Goal: Find specific page/section: Find specific page/section

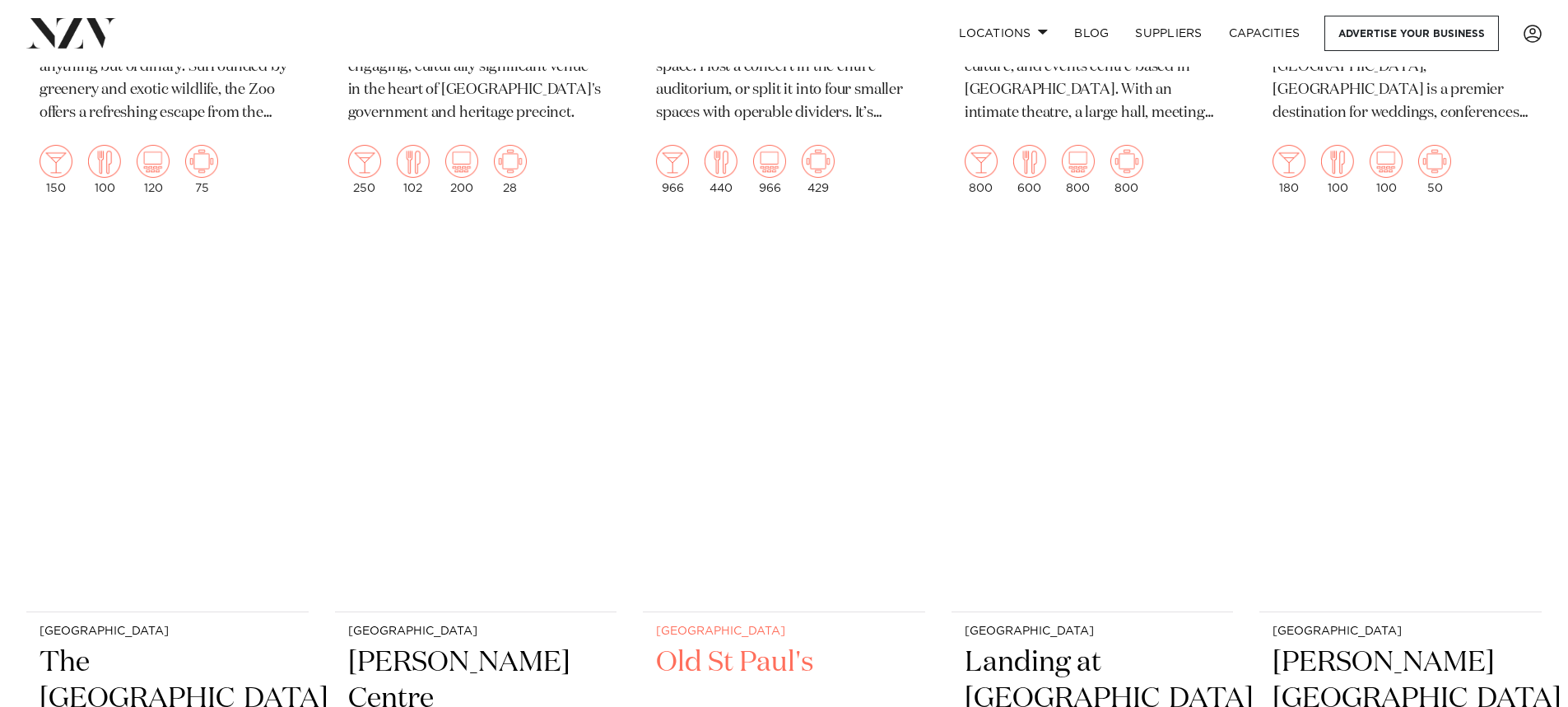
scroll to position [3210, 0]
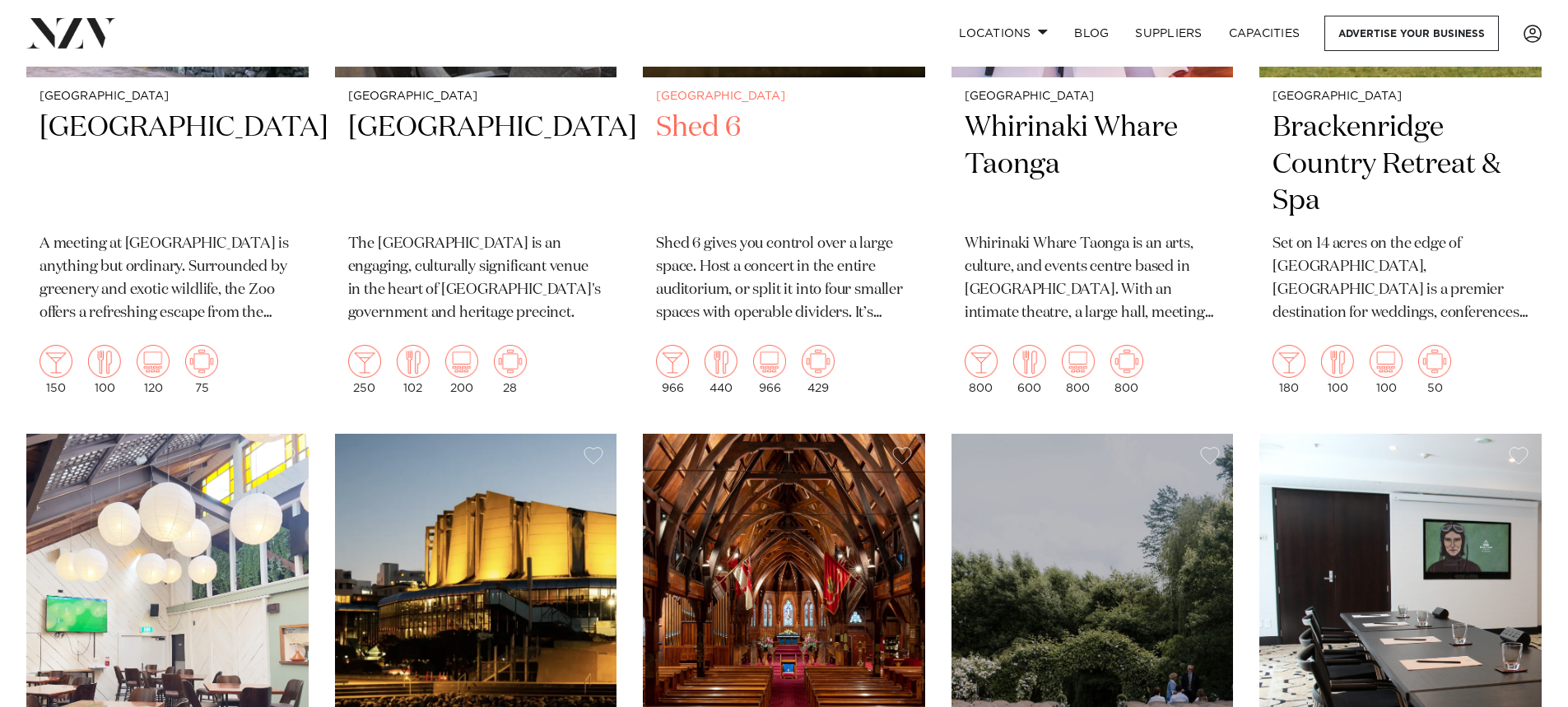
click at [705, 131] on h2 "Shed 6" at bounding box center [784, 165] width 256 height 111
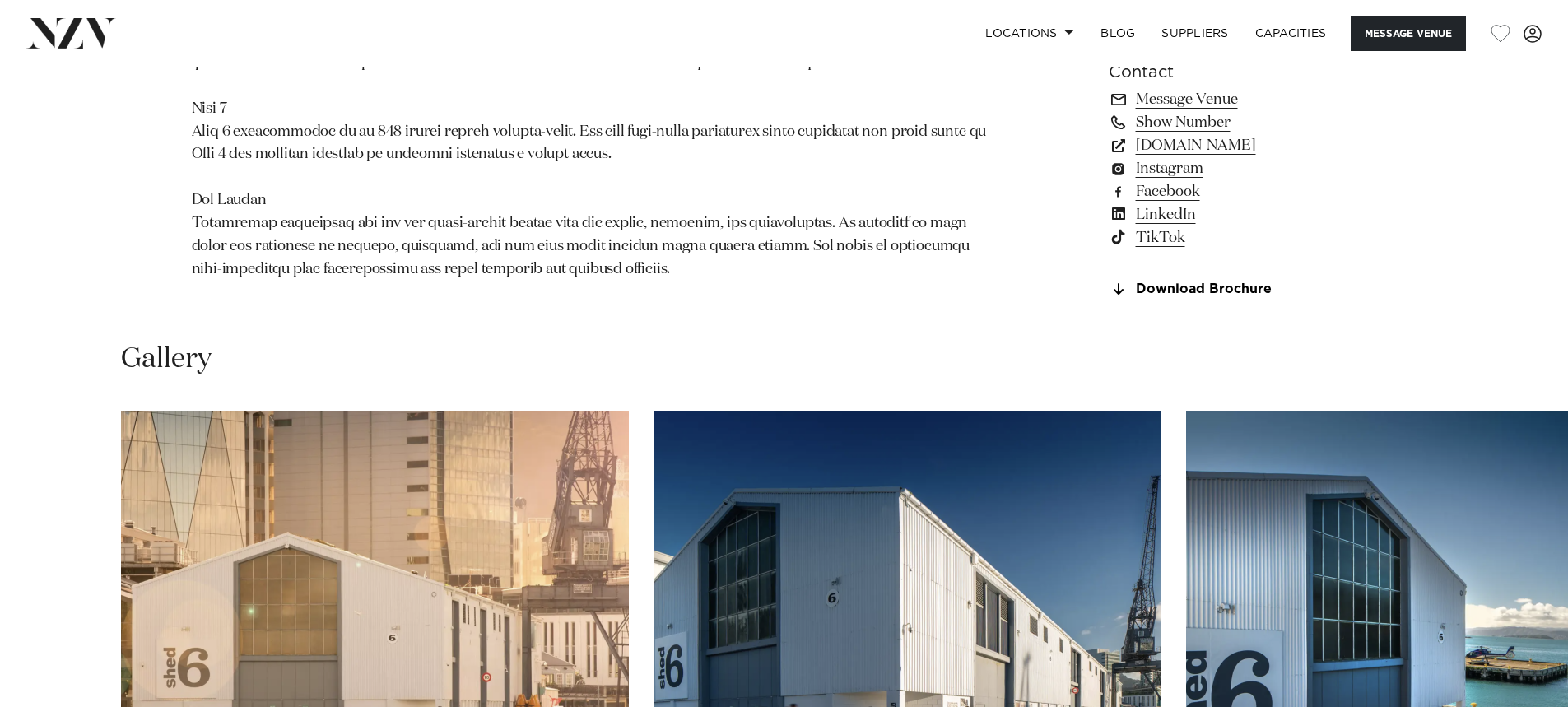
scroll to position [1399, 0]
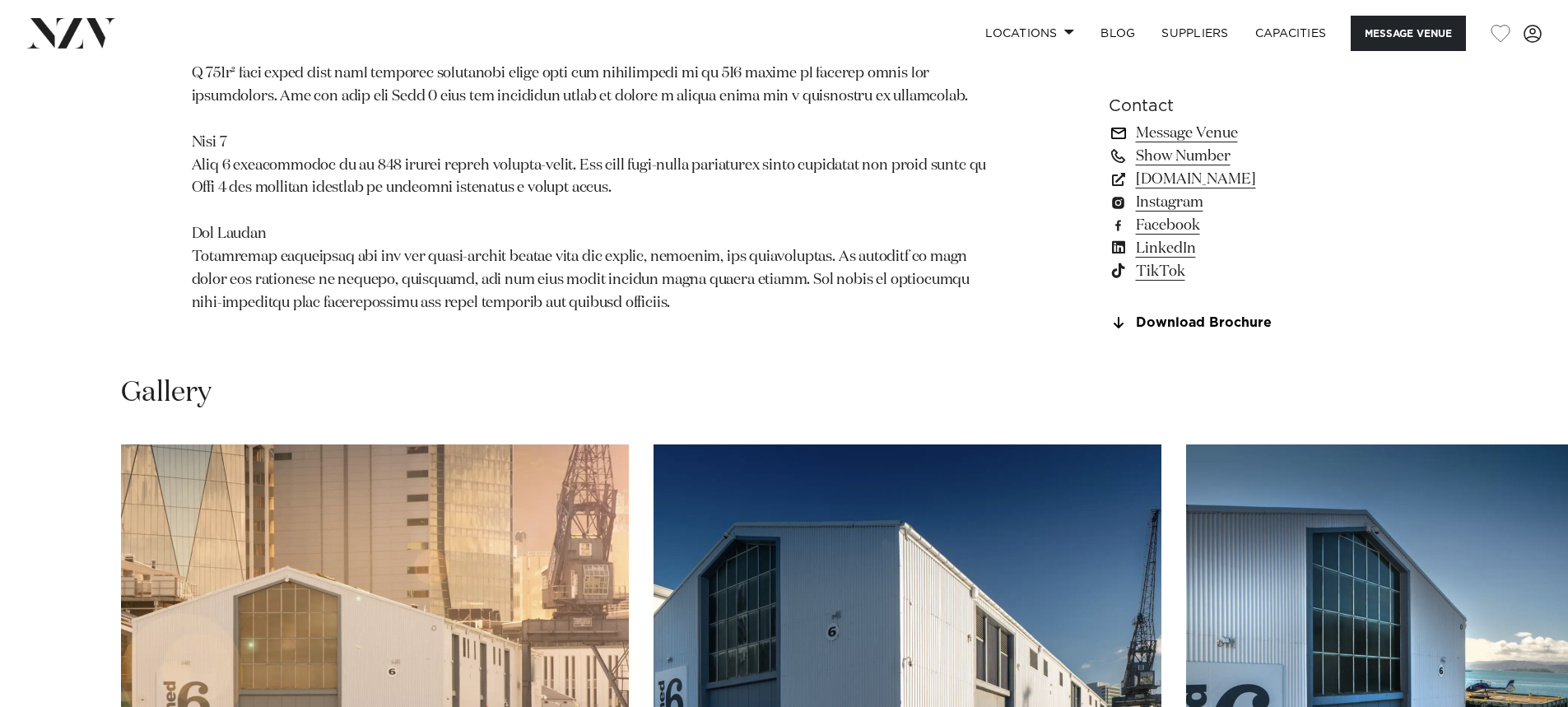
click at [1217, 137] on link "Message Venue" at bounding box center [1242, 134] width 268 height 23
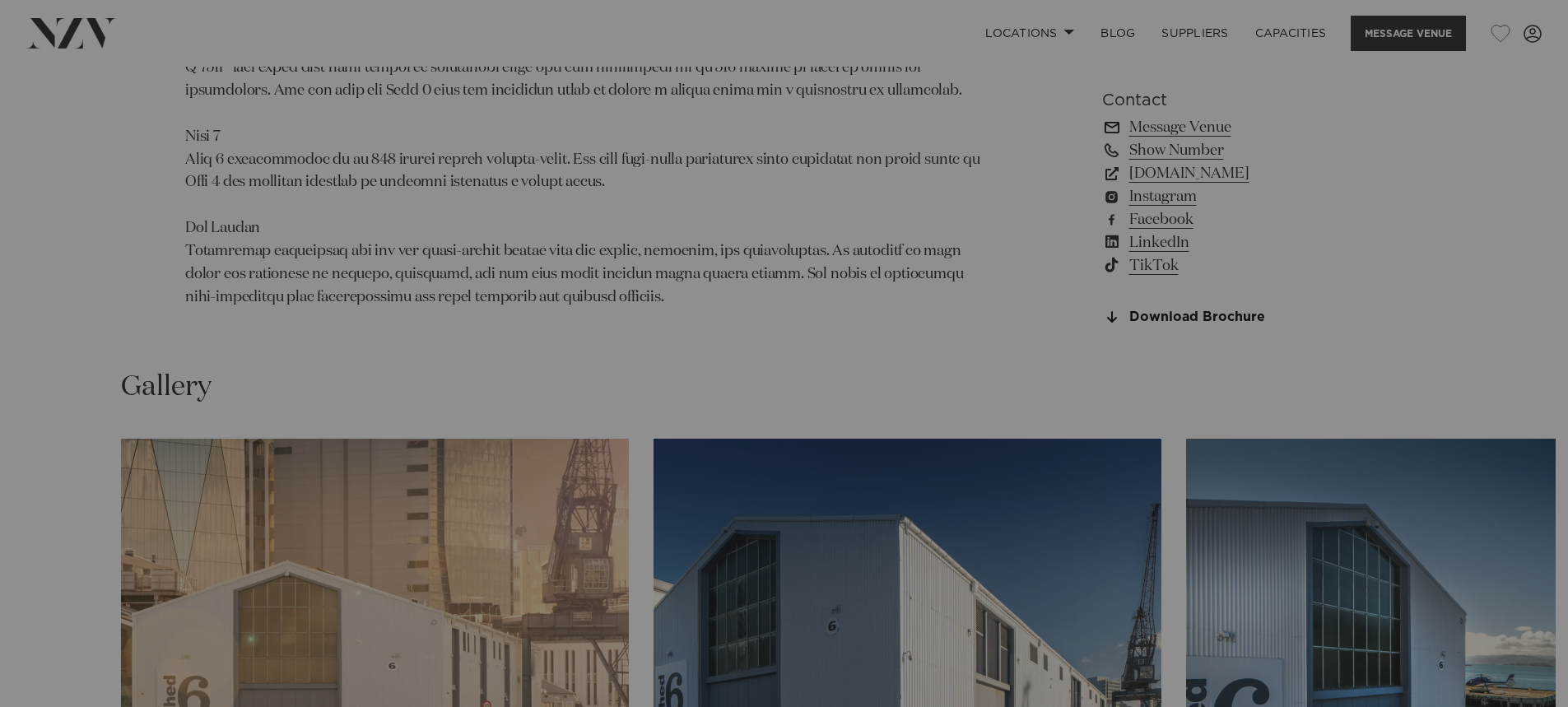
scroll to position [1405, 0]
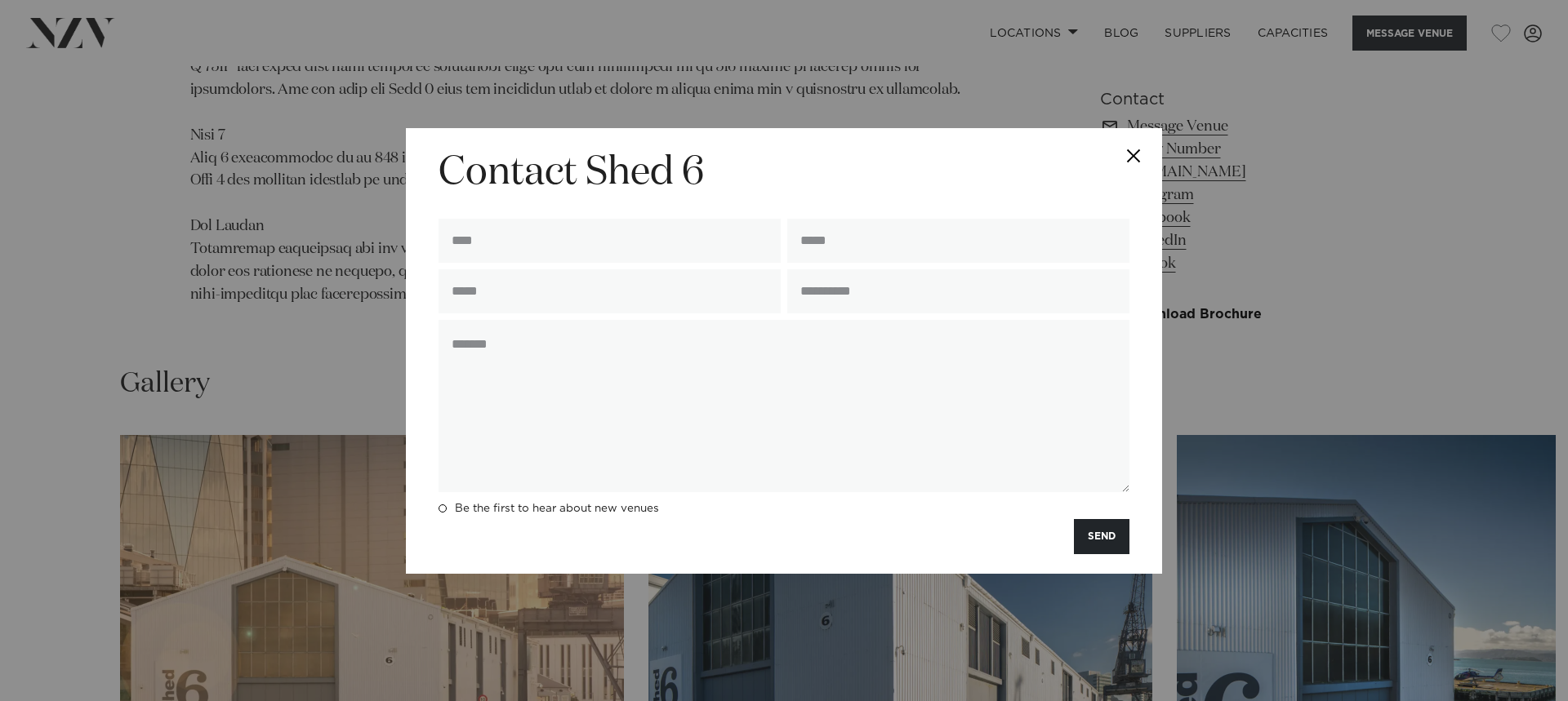
click at [1132, 148] on button "Close" at bounding box center [1133, 157] width 57 height 57
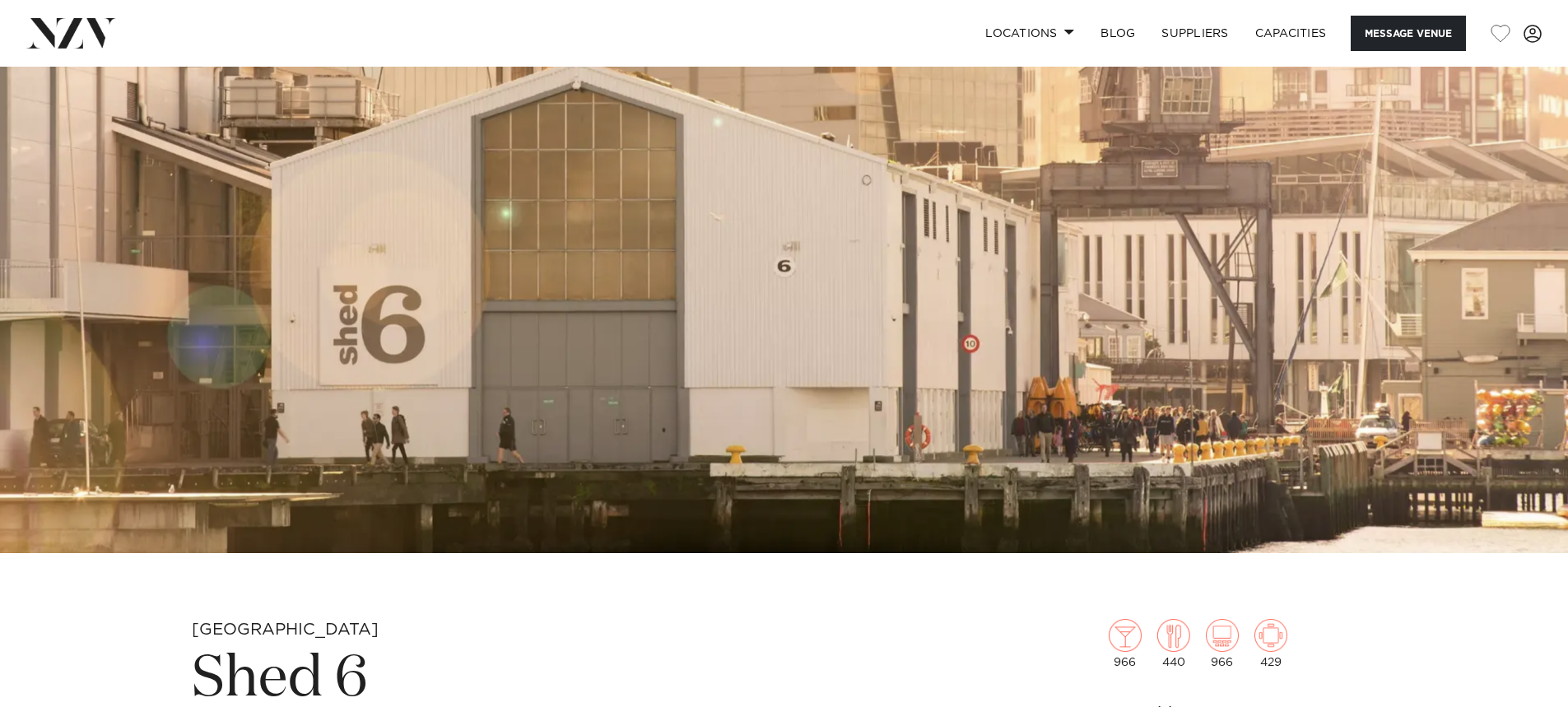
scroll to position [247, 0]
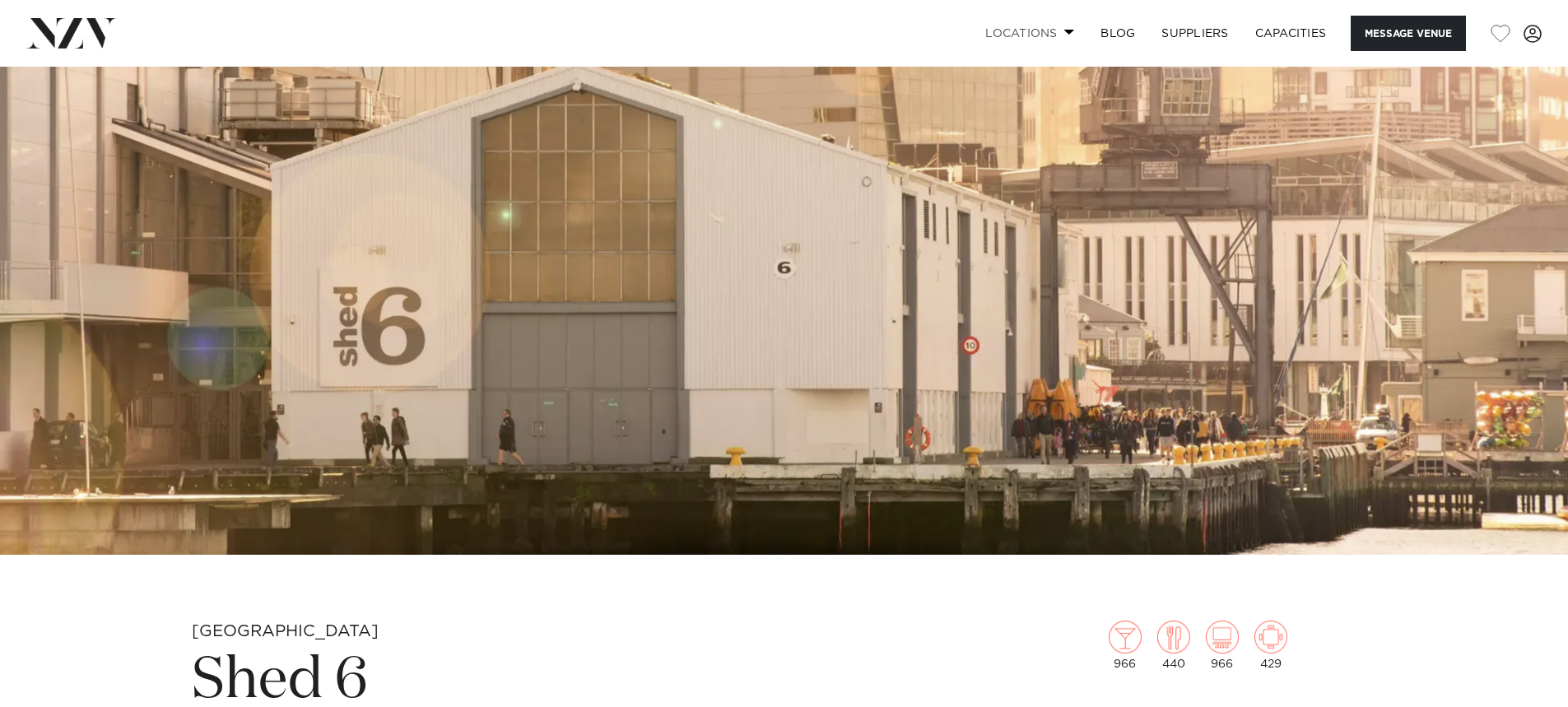
click at [1058, 31] on link "Locations" at bounding box center [1030, 33] width 115 height 35
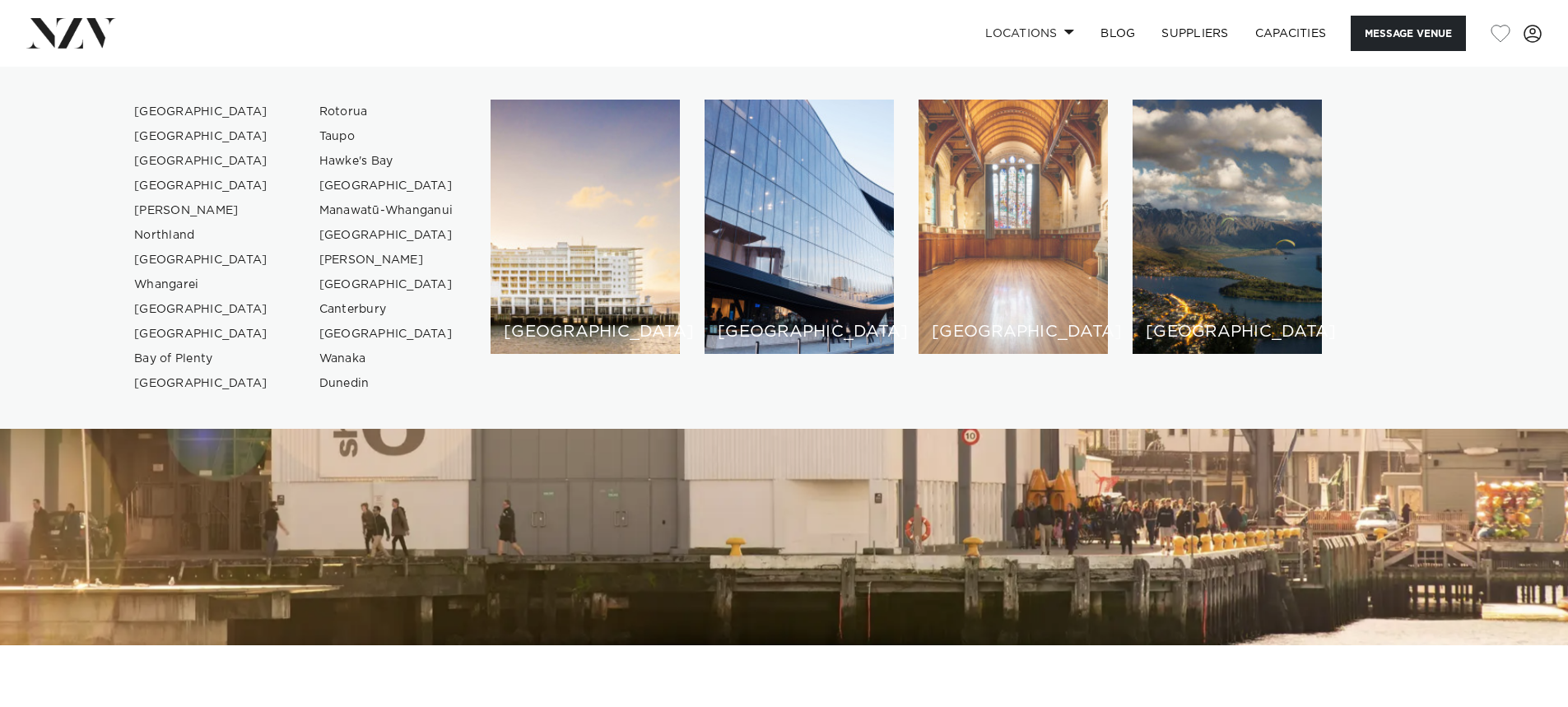
scroll to position [0, 0]
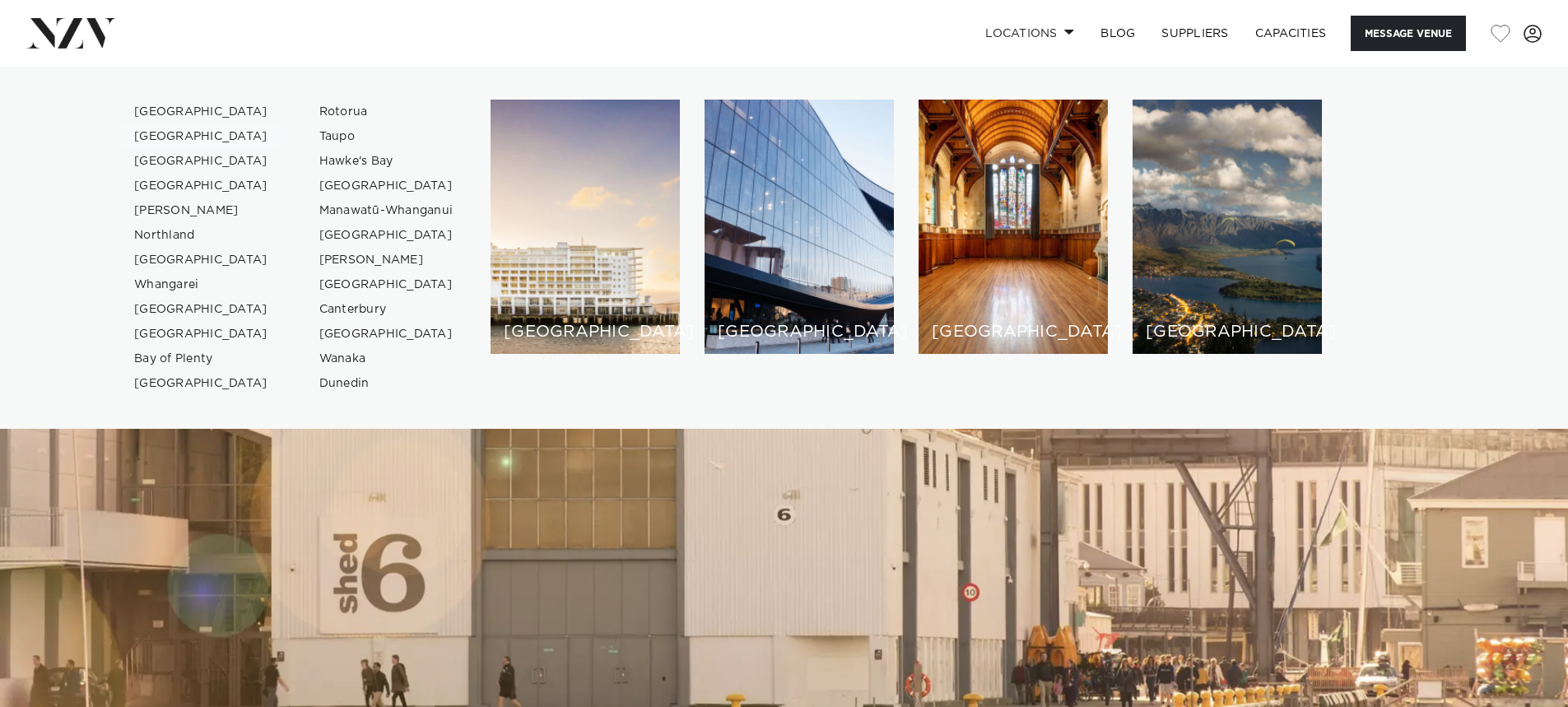
click at [176, 136] on link "[GEOGRAPHIC_DATA]" at bounding box center [201, 136] width 161 height 24
